Goal: Information Seeking & Learning: Find specific fact

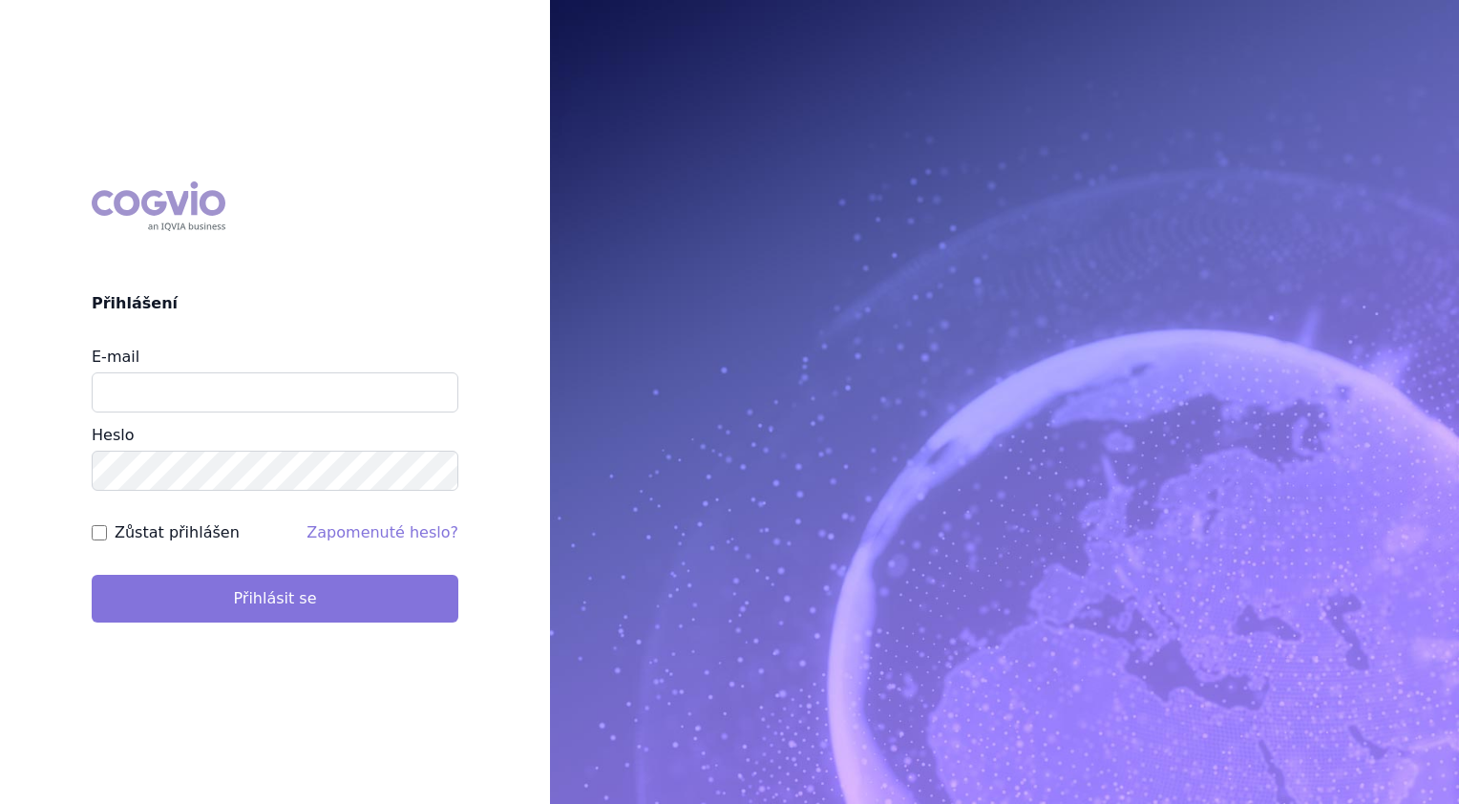
type input "[EMAIL_ADDRESS][DOMAIN_NAME]"
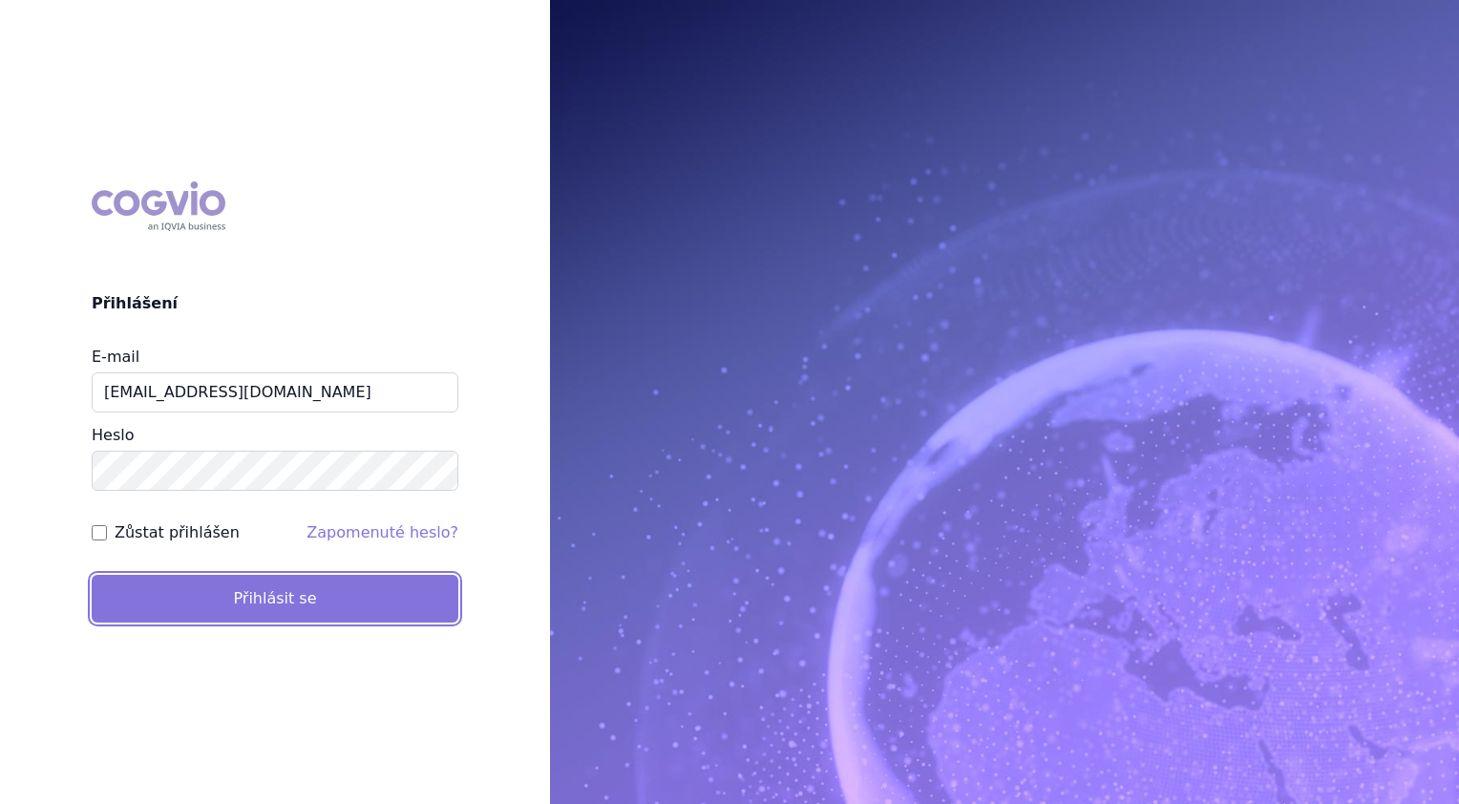
click at [262, 598] on button "Přihlásit se" at bounding box center [275, 599] width 367 height 48
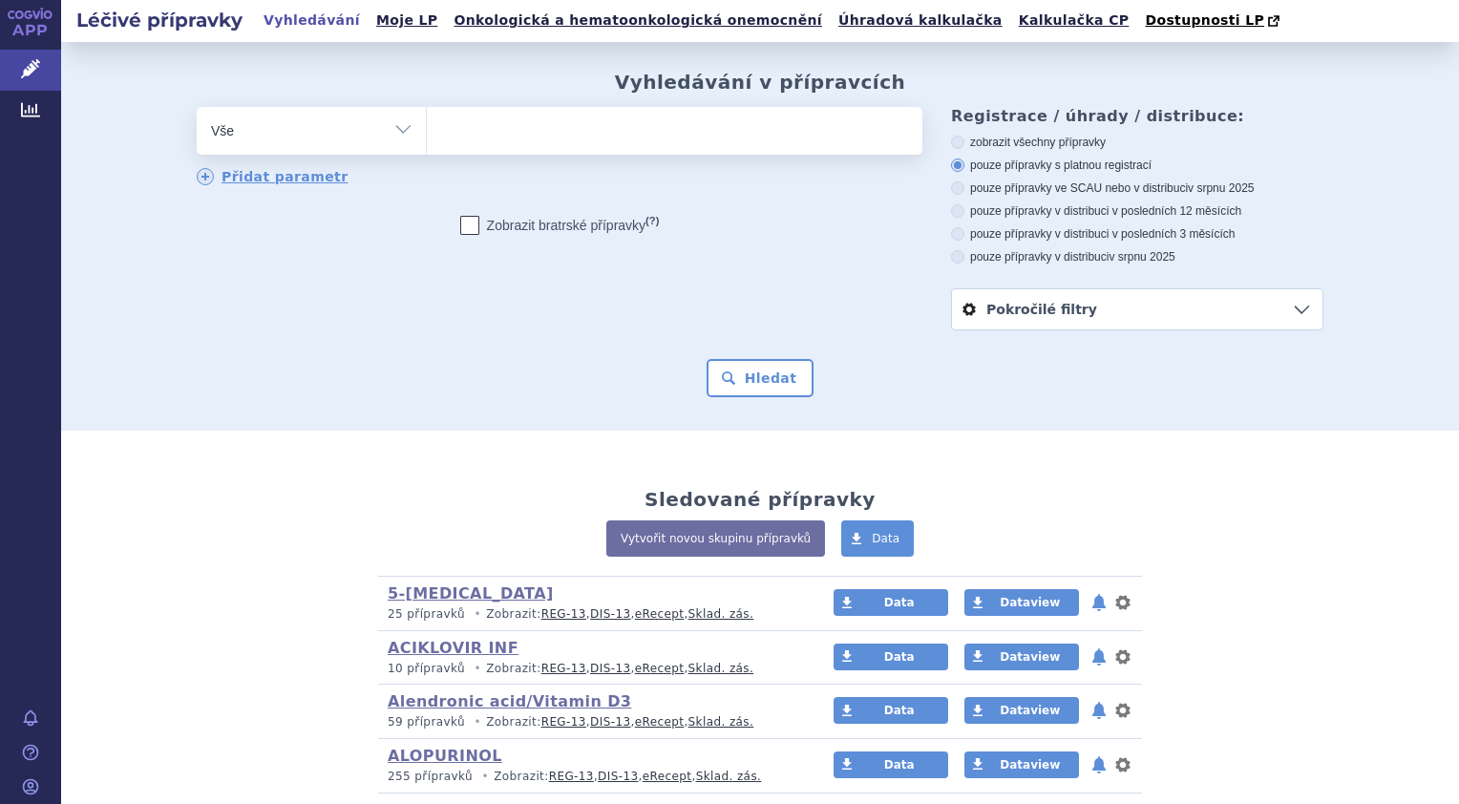
click at [455, 138] on ul at bounding box center [675, 127] width 496 height 40
click at [427, 138] on select at bounding box center [426, 130] width 1 height 48
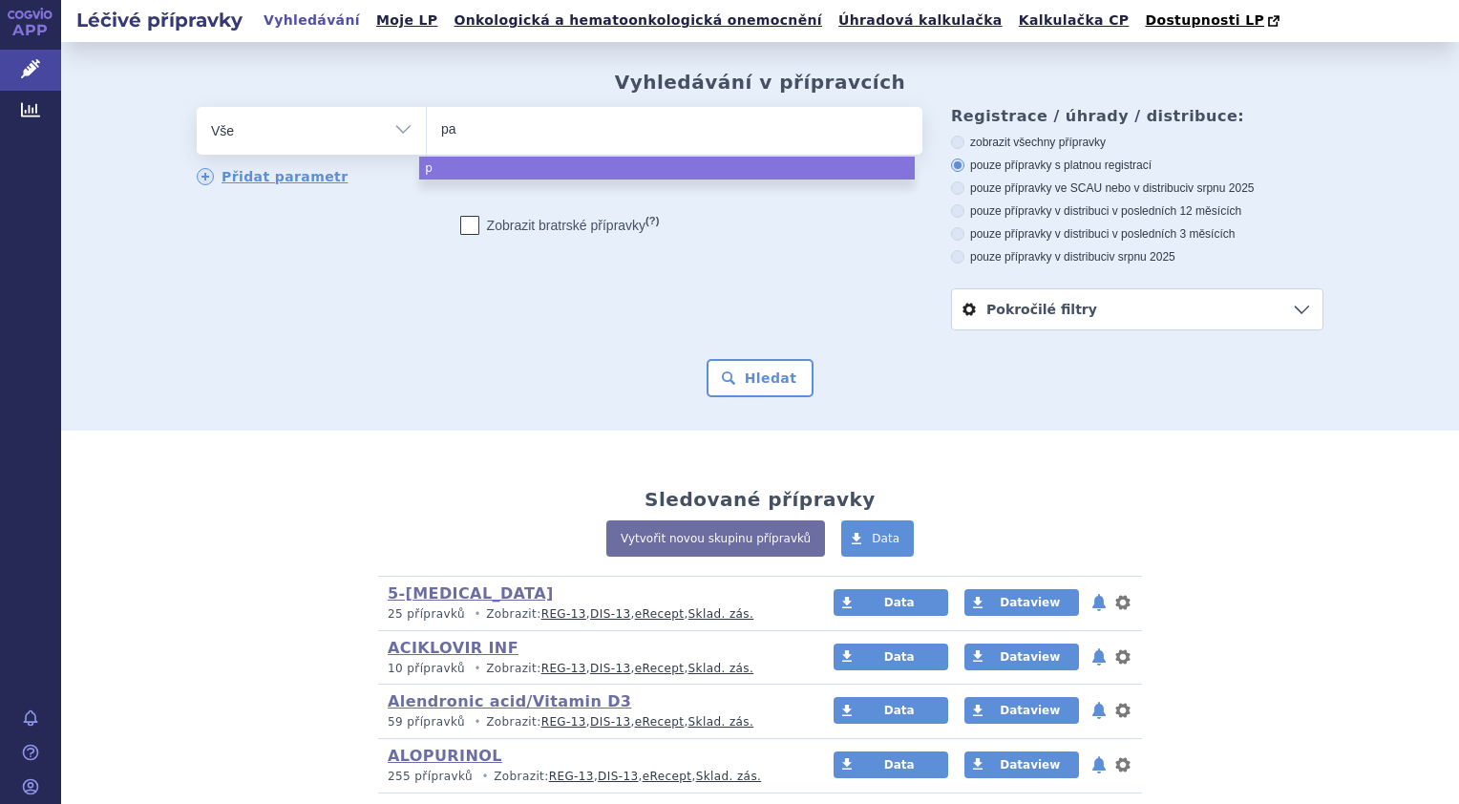
type input "pal"
type input "palo"
type input "palon"
type input "palono"
type input "palonos"
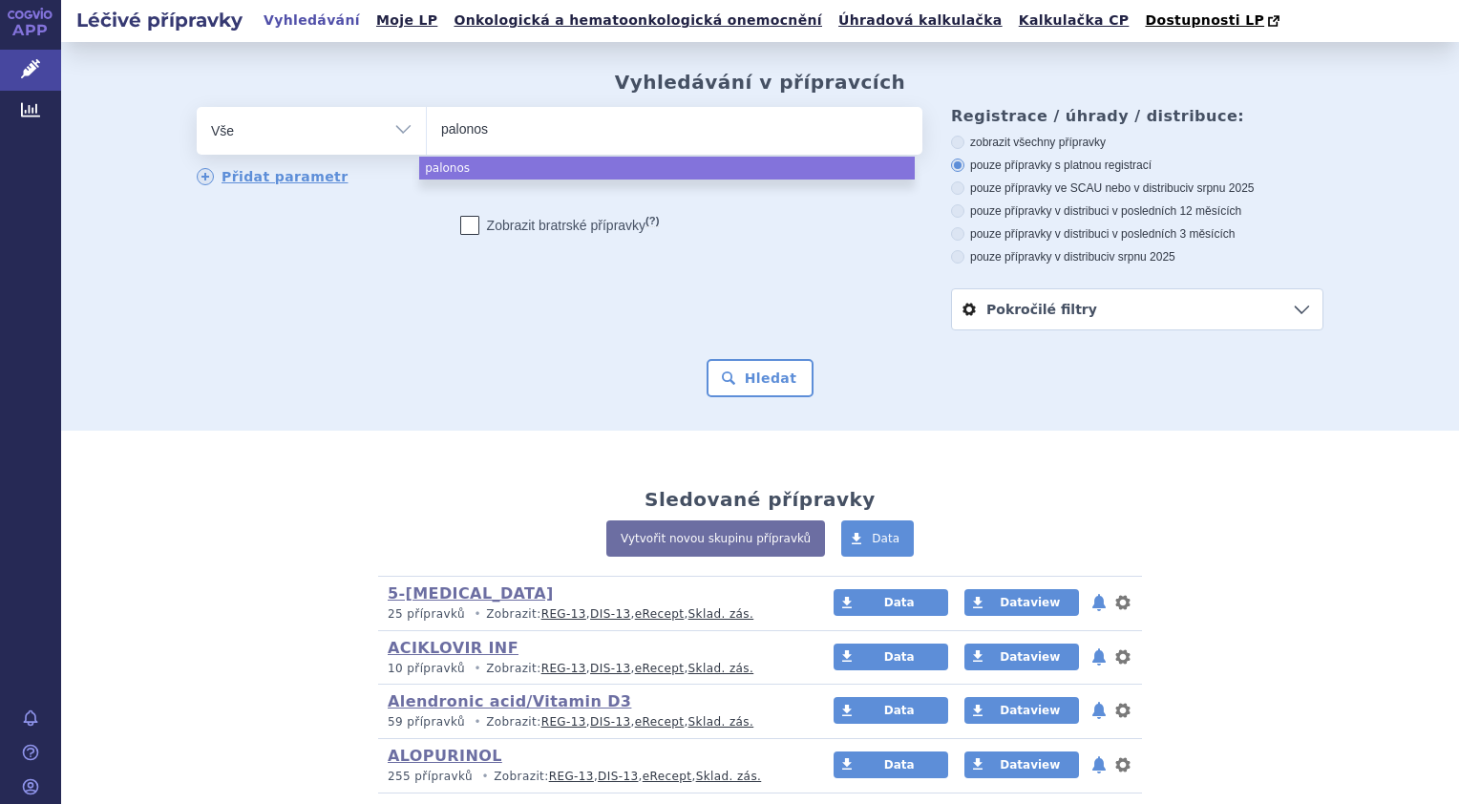
type input "palonose"
type input "palonoset"
type input "palonosetr"
type input "palonosetro"
type input "palonosetron"
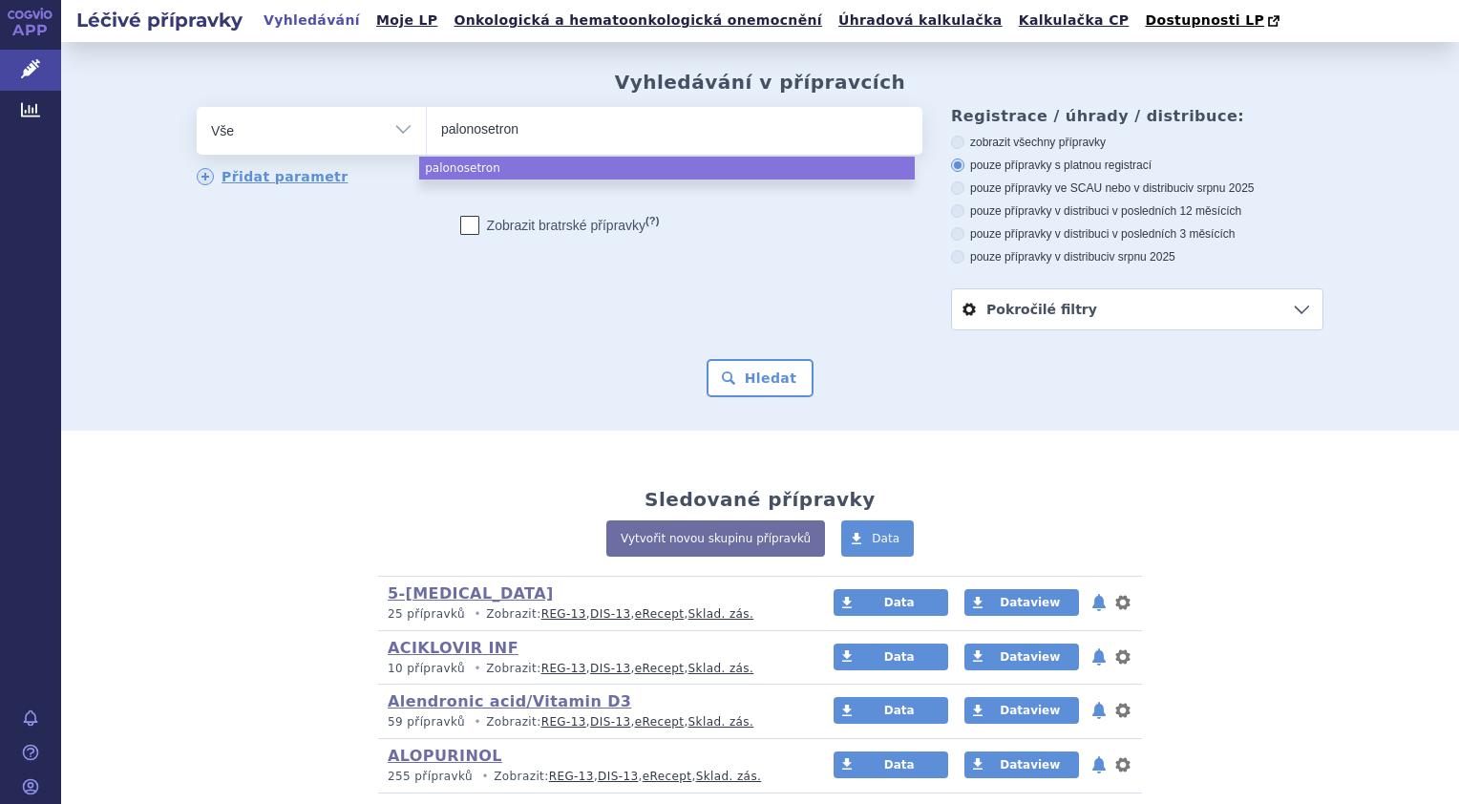
select select "palonosetron"
click at [387, 131] on select "Vše Přípravek/SUKL kód MAH VPOIS ATC/Aktivní látka Léková forma Síla" at bounding box center [311, 128] width 229 height 43
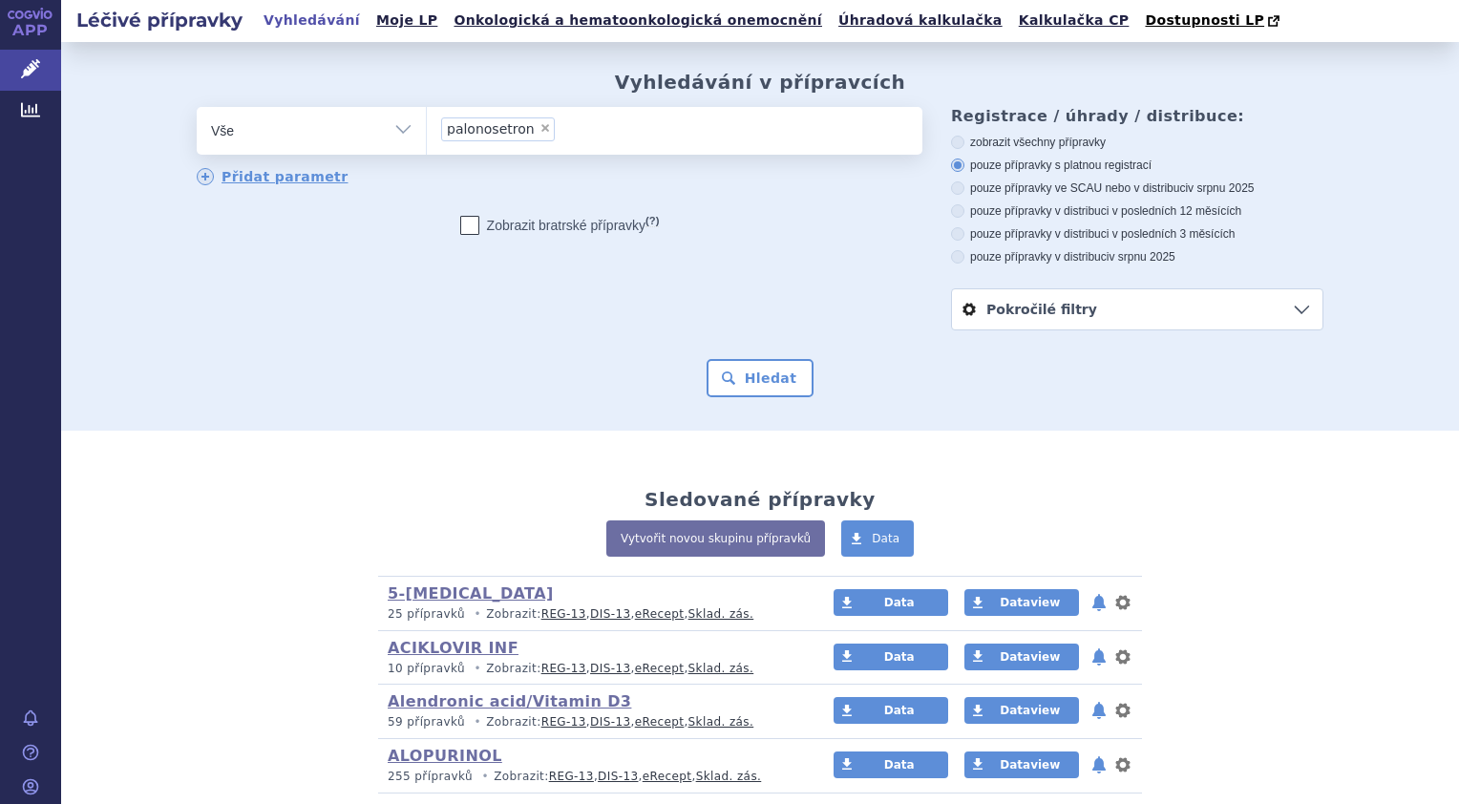
click at [396, 130] on select "Vše Přípravek/SUKL kód MAH VPOIS ATC/Aktivní látka Léková forma Síla" at bounding box center [311, 128] width 229 height 43
select select "filter-atc-group"
click at [197, 108] on select "Vše Přípravek/SUKL kód MAH VPOIS ATC/Aktivní látka Léková forma Síla" at bounding box center [311, 128] width 229 height 43
click at [480, 131] on ul at bounding box center [675, 127] width 496 height 40
click at [427, 131] on select at bounding box center [426, 130] width 1 height 48
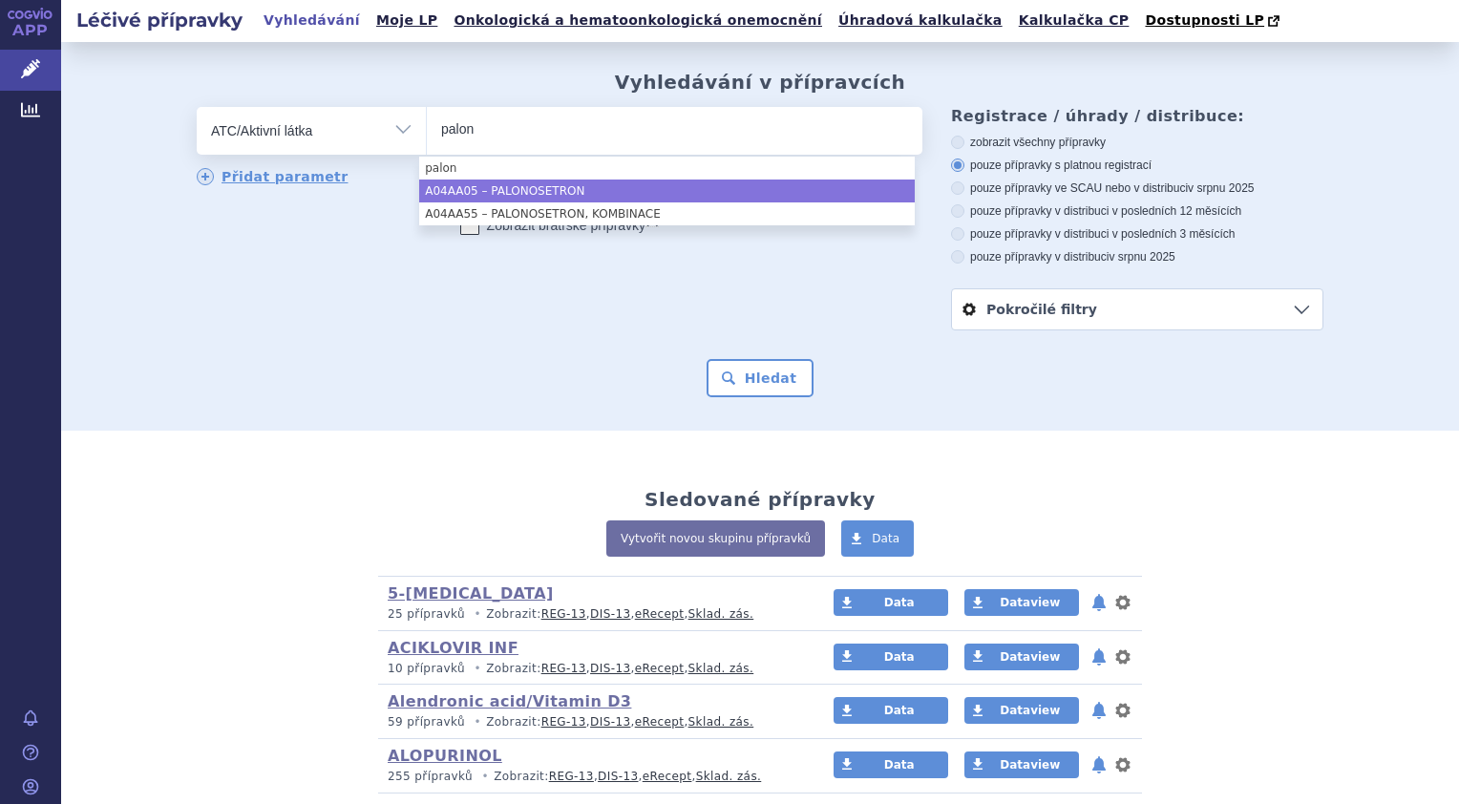
type input "palon"
select select "A04AA05"
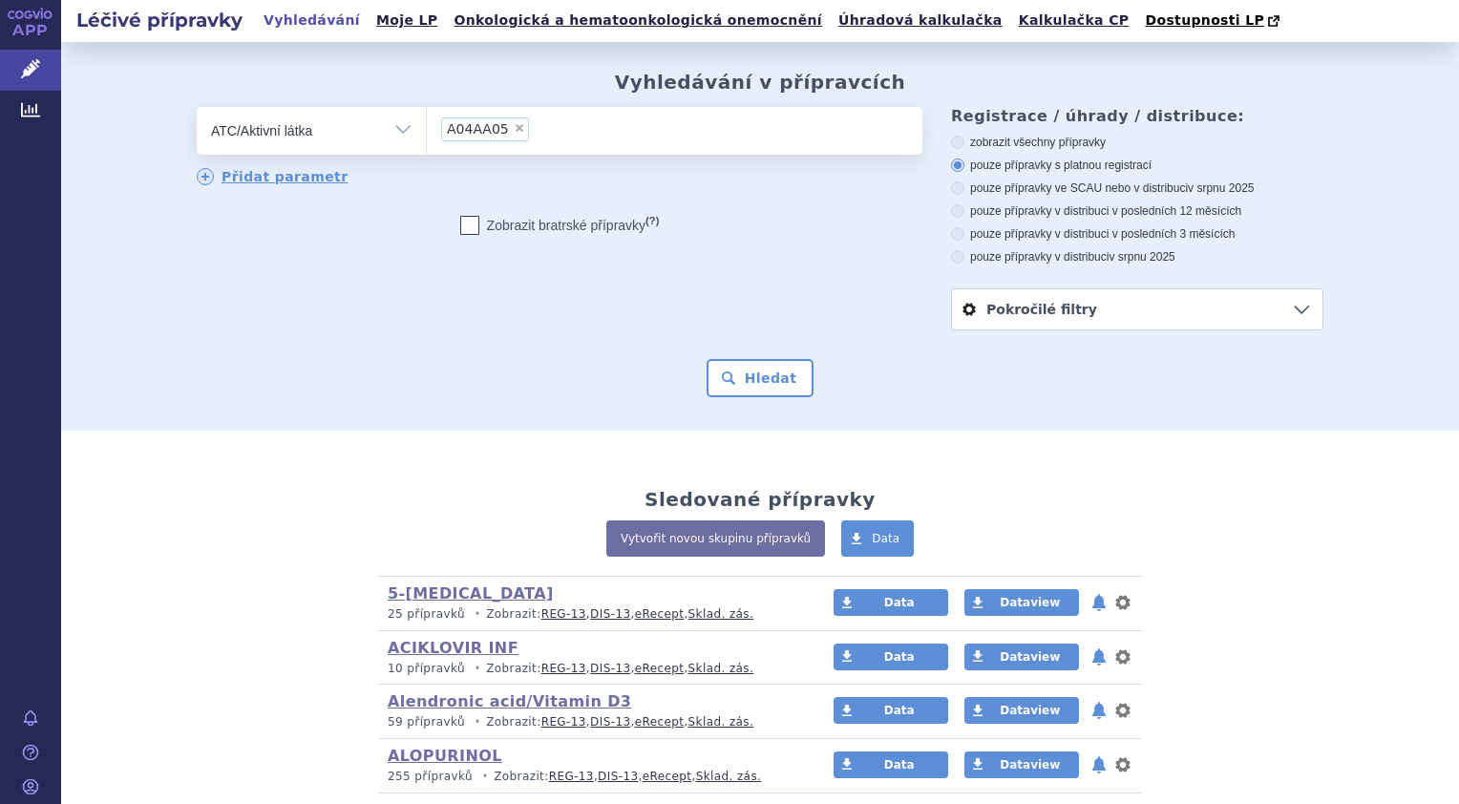
click at [951, 256] on icon at bounding box center [957, 256] width 13 height 13
click at [953, 256] on input "pouze přípravky v distribuci v srpnu 2025" at bounding box center [959, 259] width 12 height 12
radio input "true"
click at [779, 375] on button "Hledat" at bounding box center [761, 378] width 108 height 38
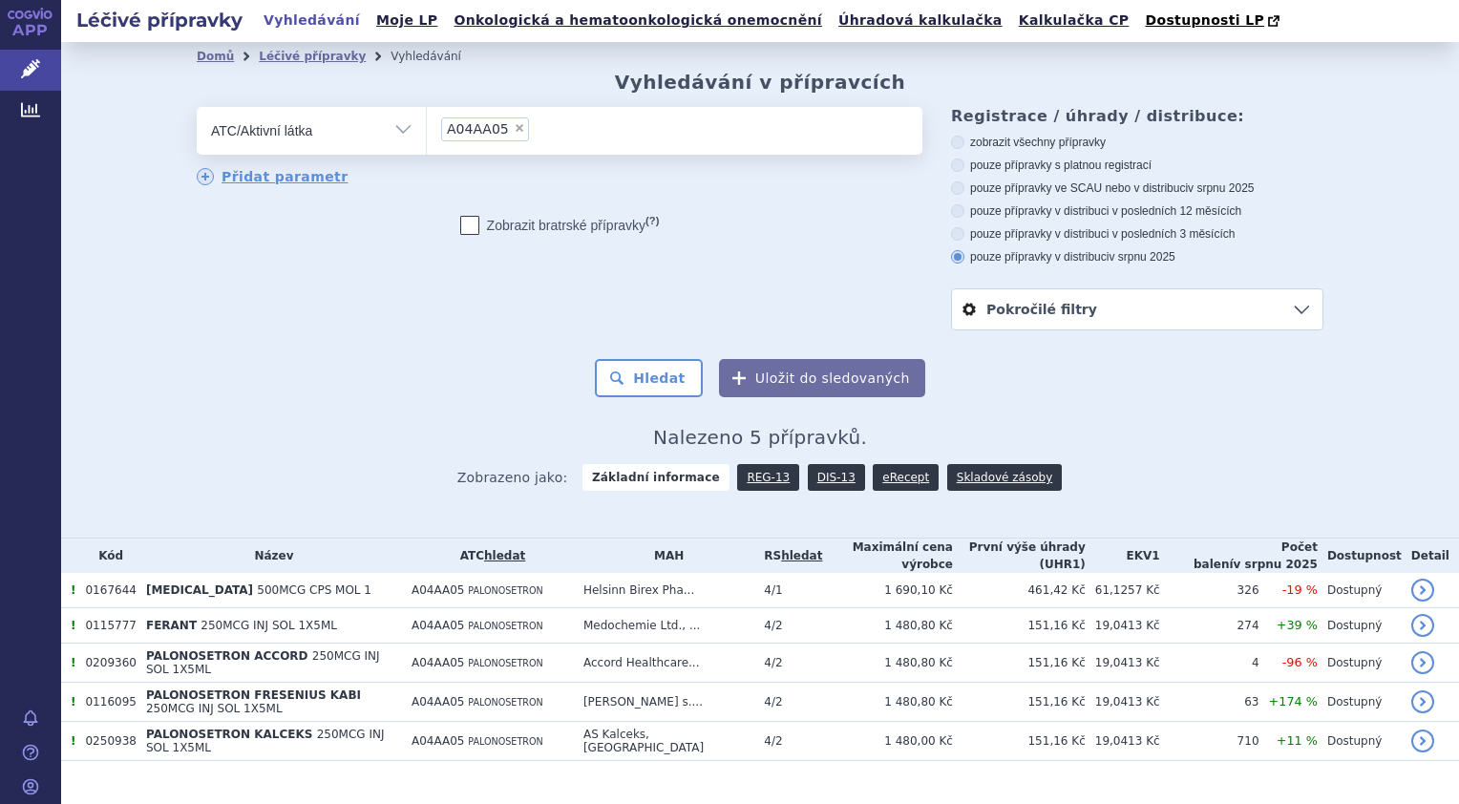
scroll to position [26, 0]
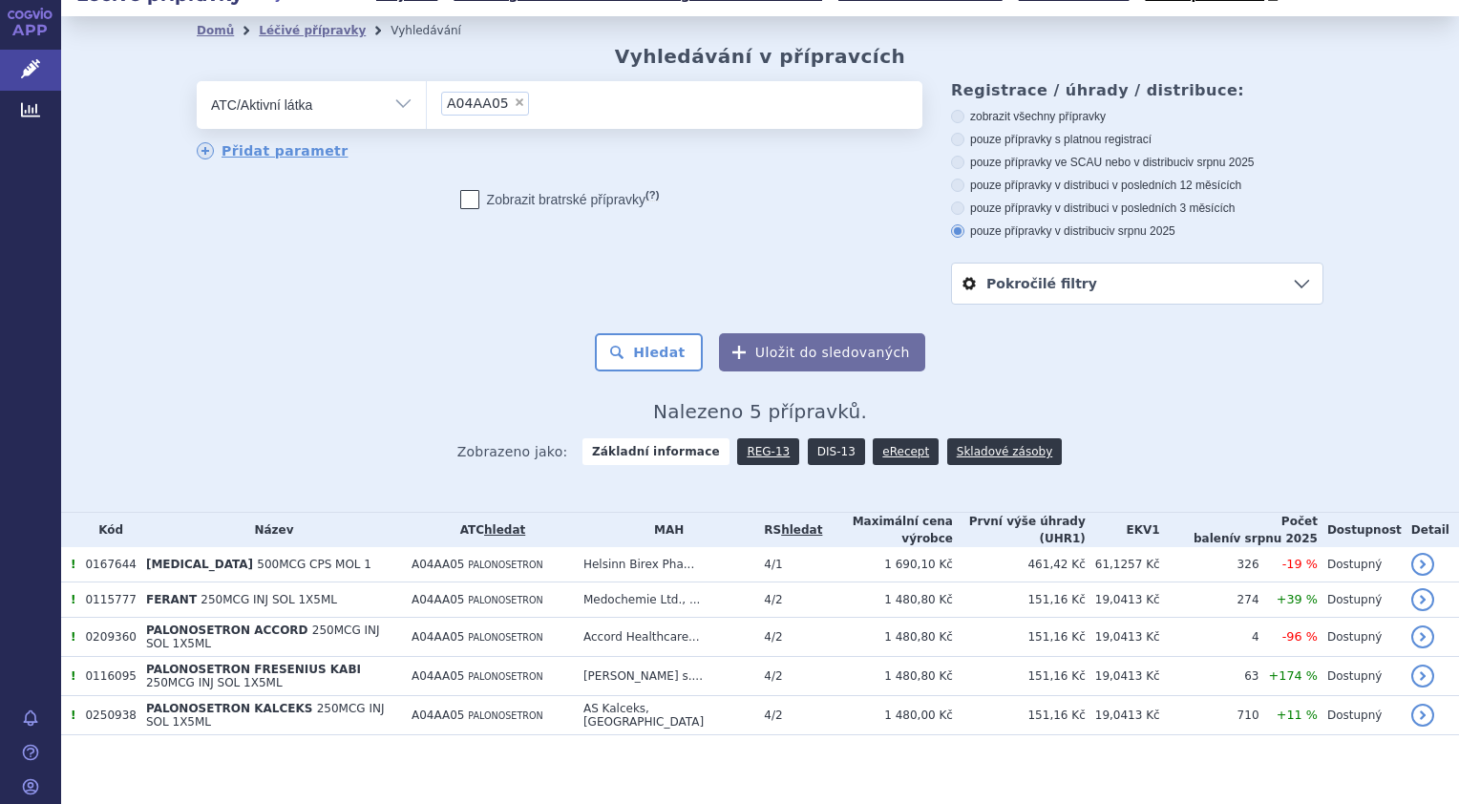
click at [810, 448] on link "DIS-13" at bounding box center [836, 451] width 57 height 27
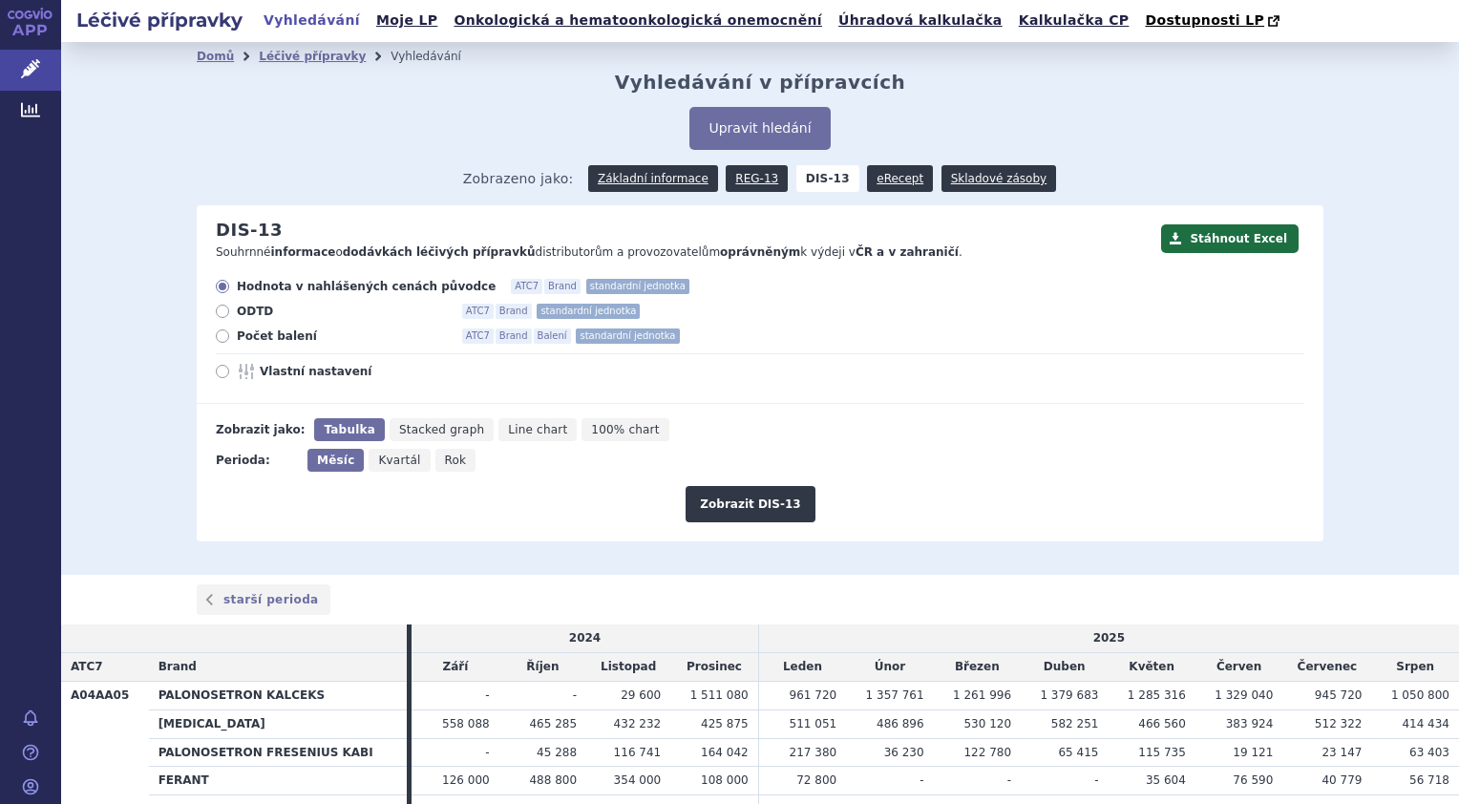
click at [216, 332] on icon at bounding box center [222, 335] width 13 height 13
click at [218, 332] on input "Počet balení ATC7 Brand Balení standardní jednotka" at bounding box center [224, 338] width 12 height 12
radio input "true"
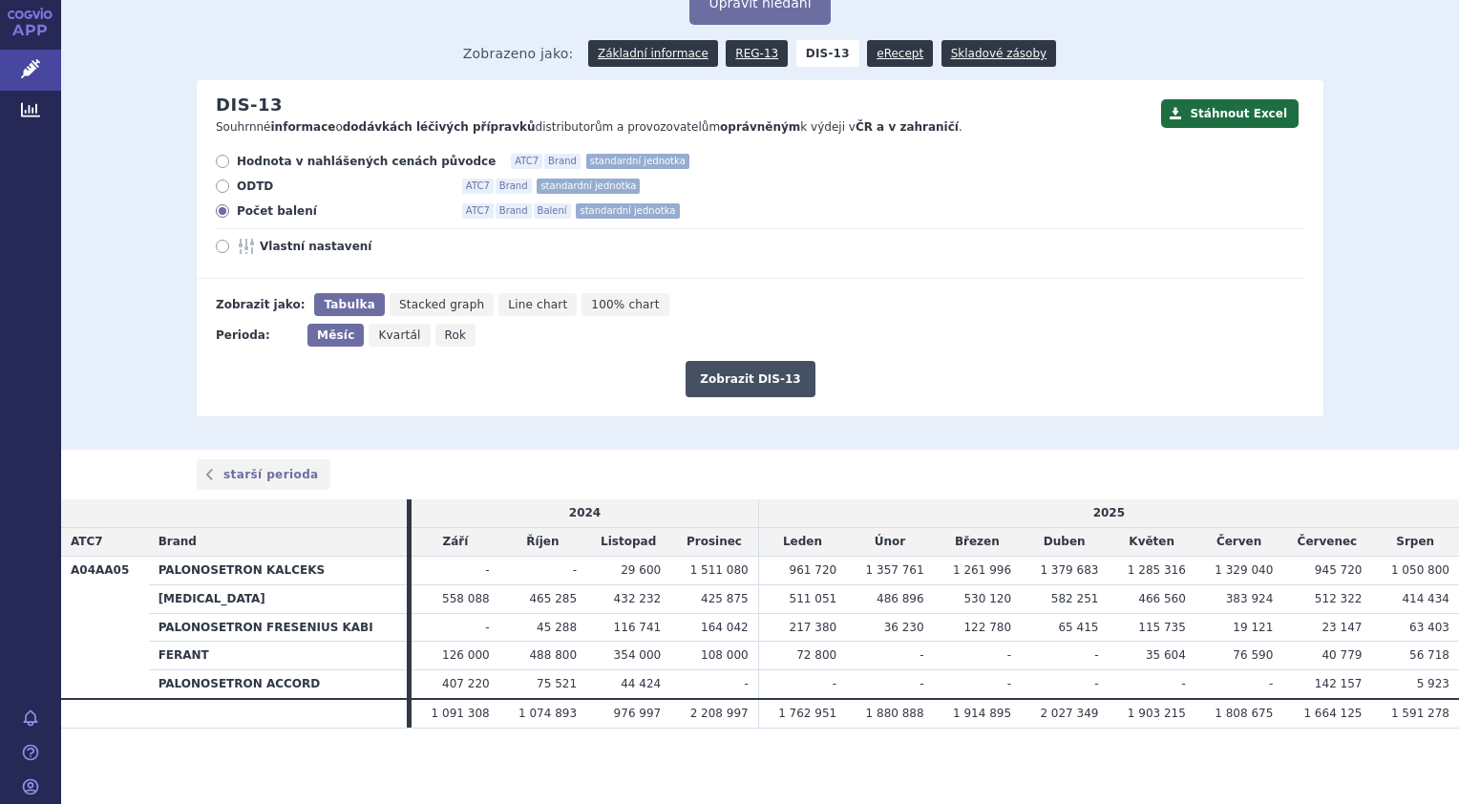
click at [731, 384] on button "Zobrazit DIS-13" at bounding box center [750, 379] width 129 height 36
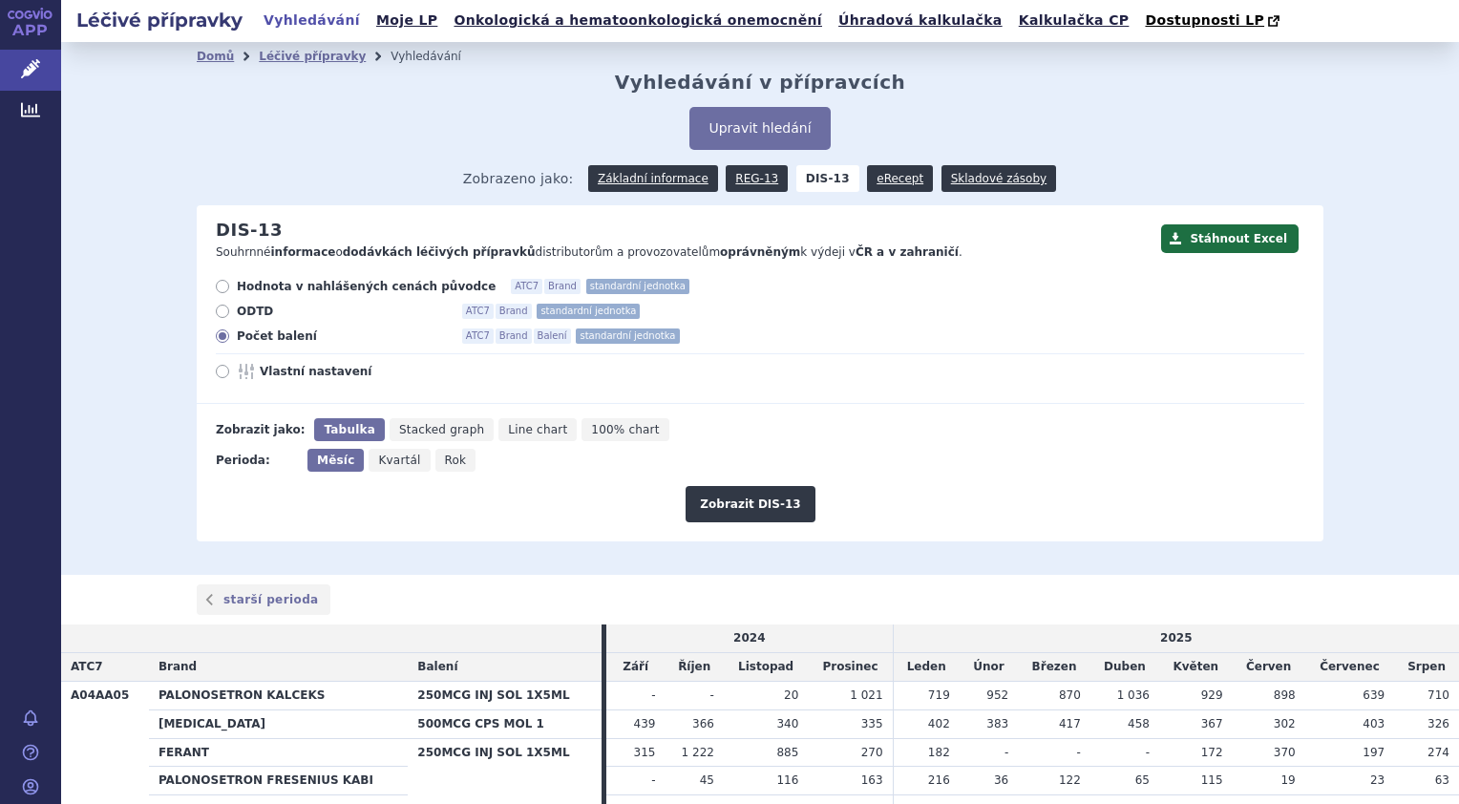
scroll to position [125, 0]
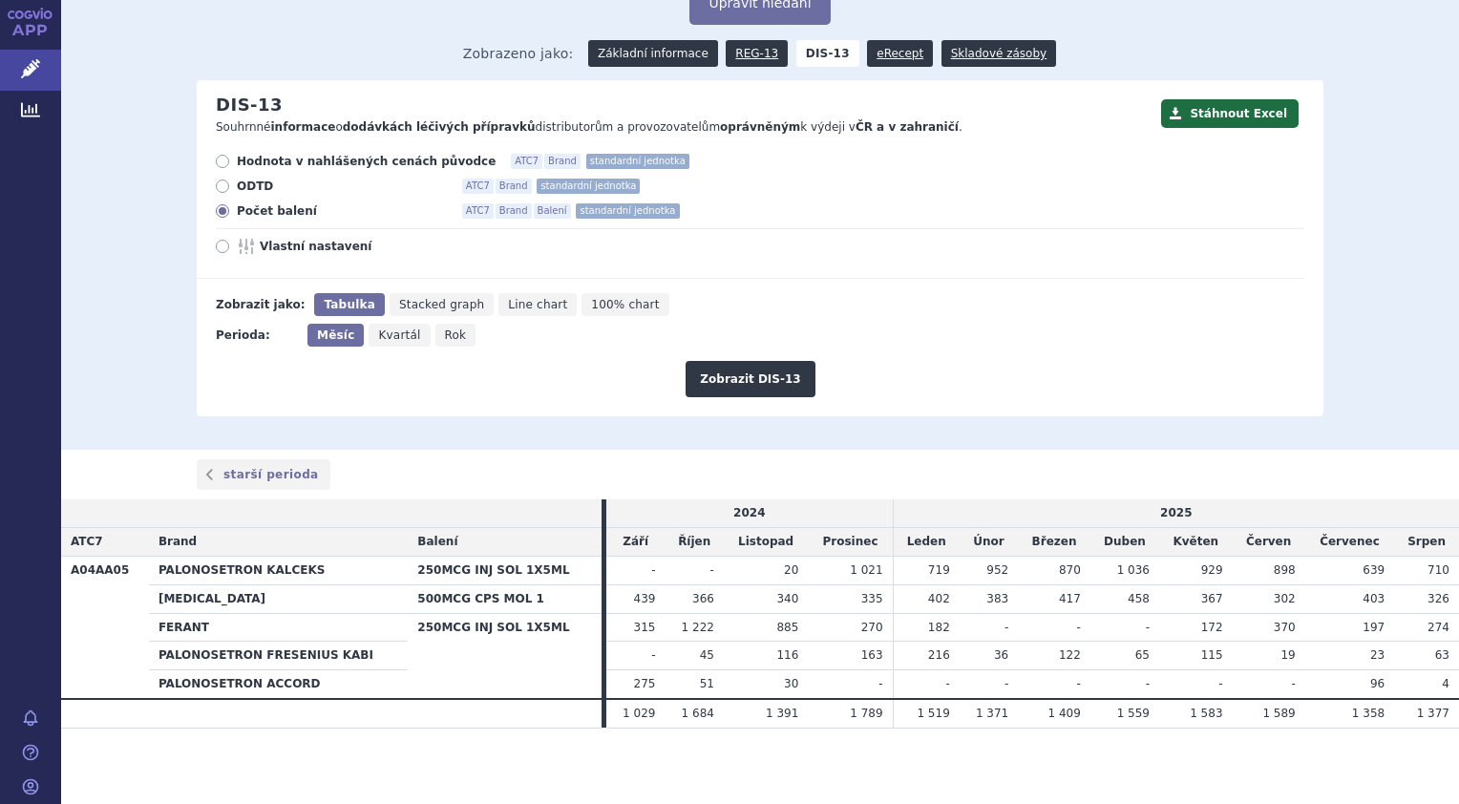
click at [682, 57] on link "Základní informace" at bounding box center [653, 53] width 130 height 27
